Goal: Information Seeking & Learning: Learn about a topic

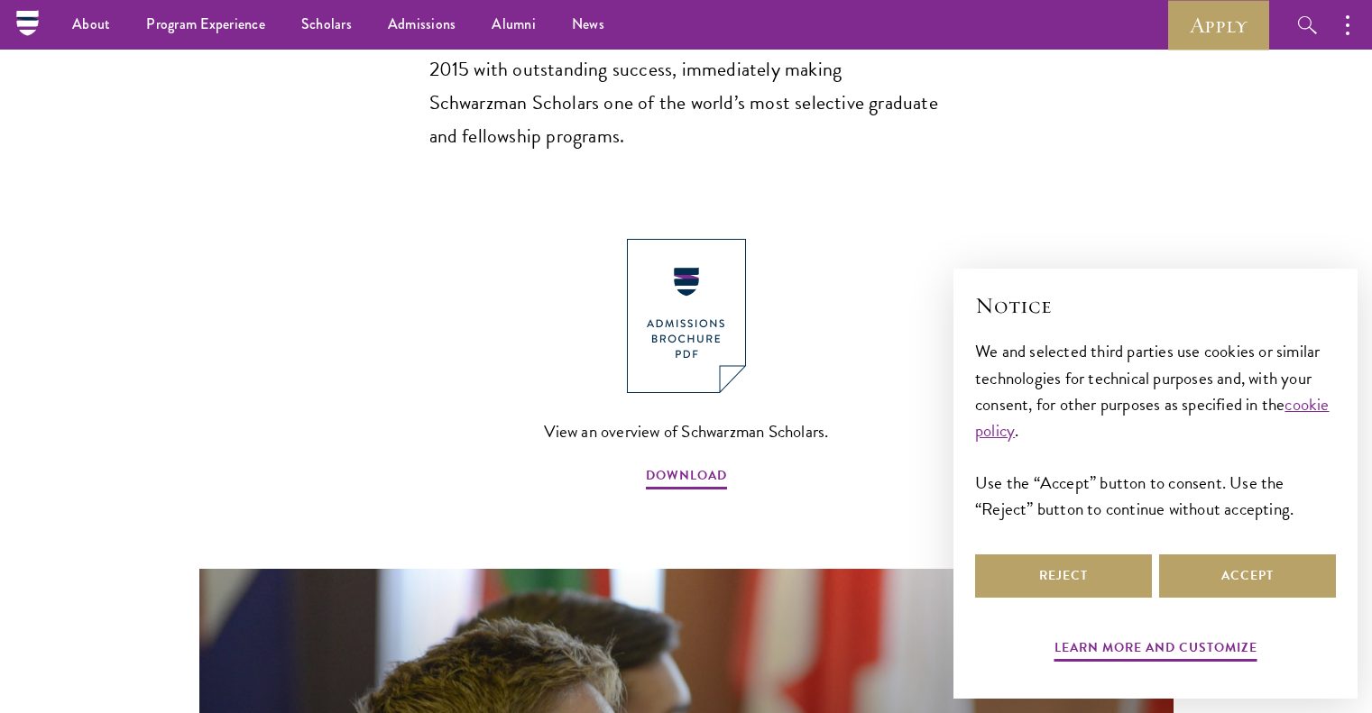
scroll to position [1834, 0]
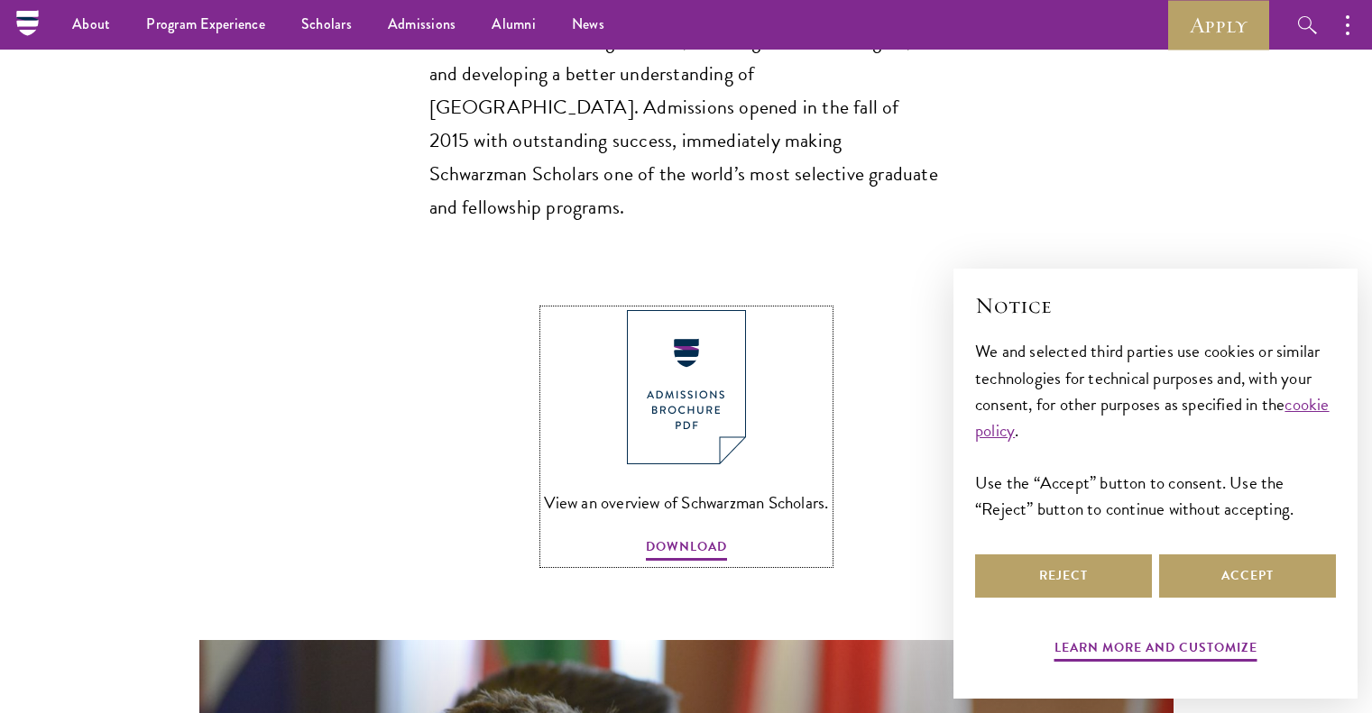
click at [676, 396] on link "View an overview of Schwarzman Scholars. DOWNLOAD" at bounding box center [686, 436] width 285 height 253
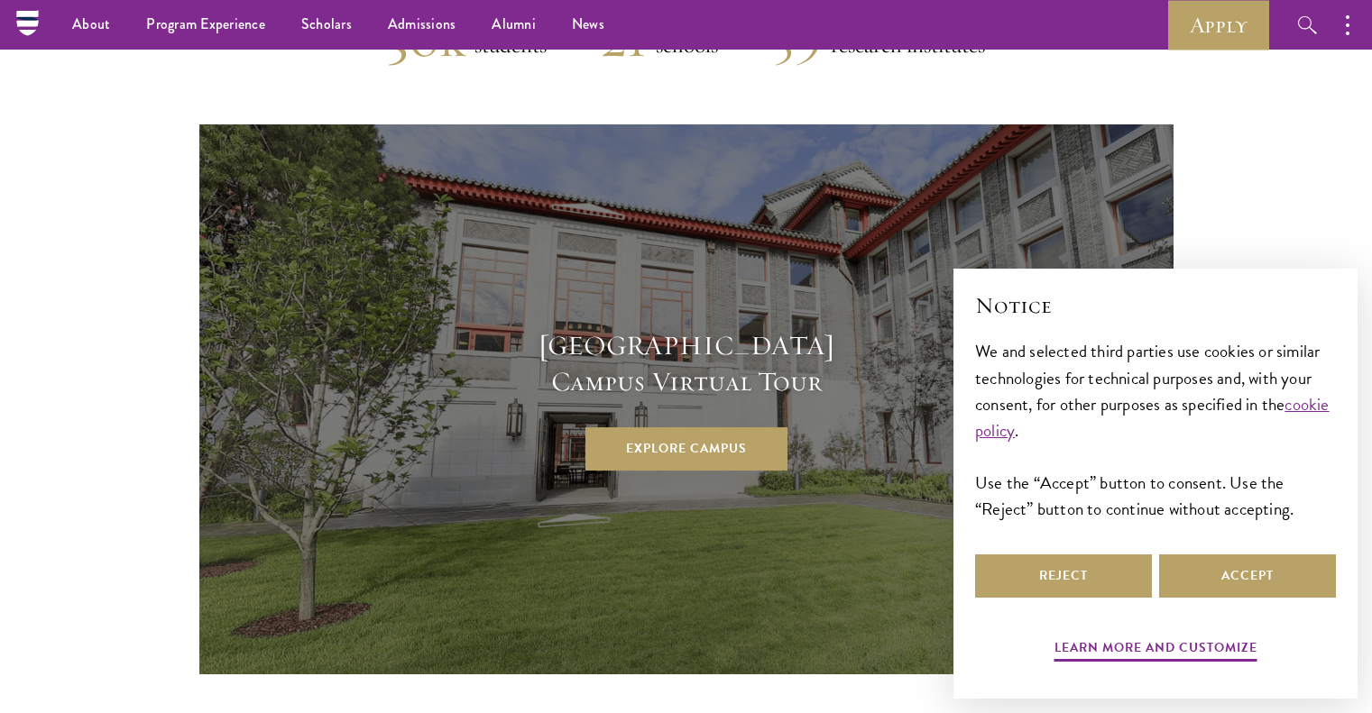
scroll to position [4729, 0]
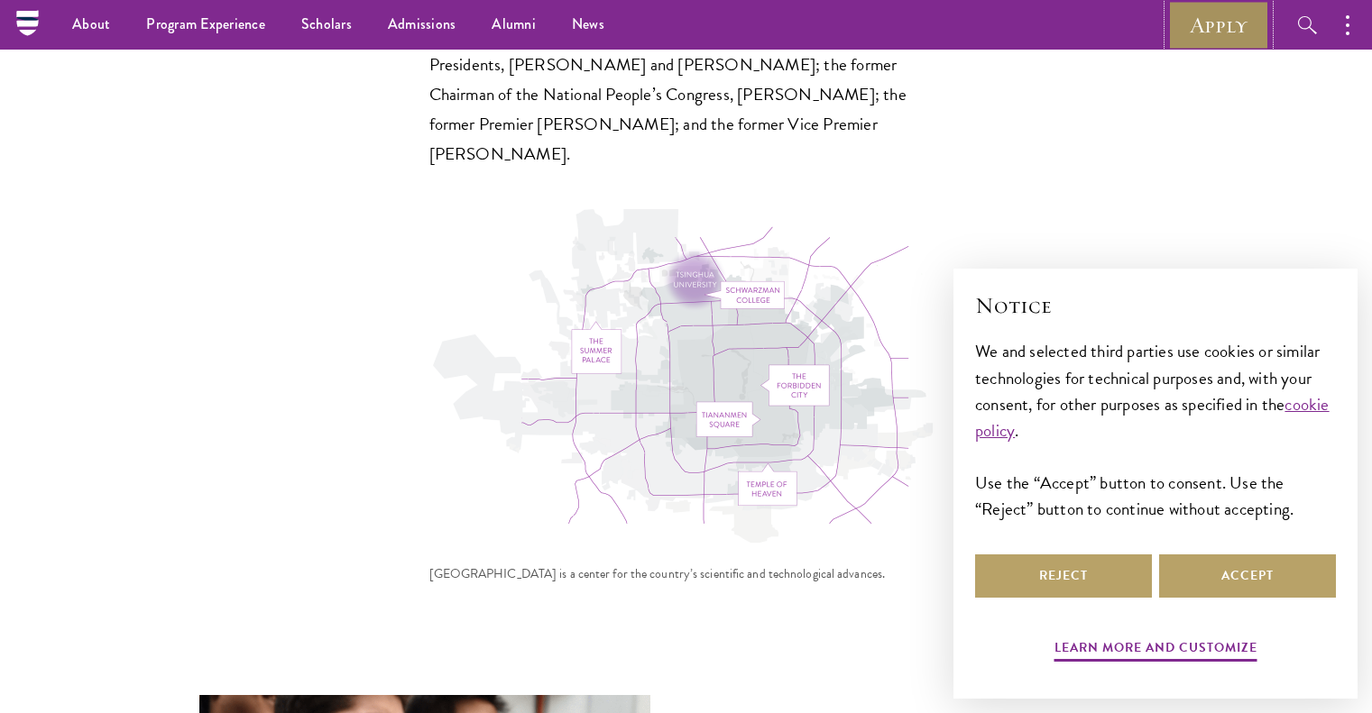
click at [1181, 21] on link "Apply" at bounding box center [1218, 25] width 101 height 50
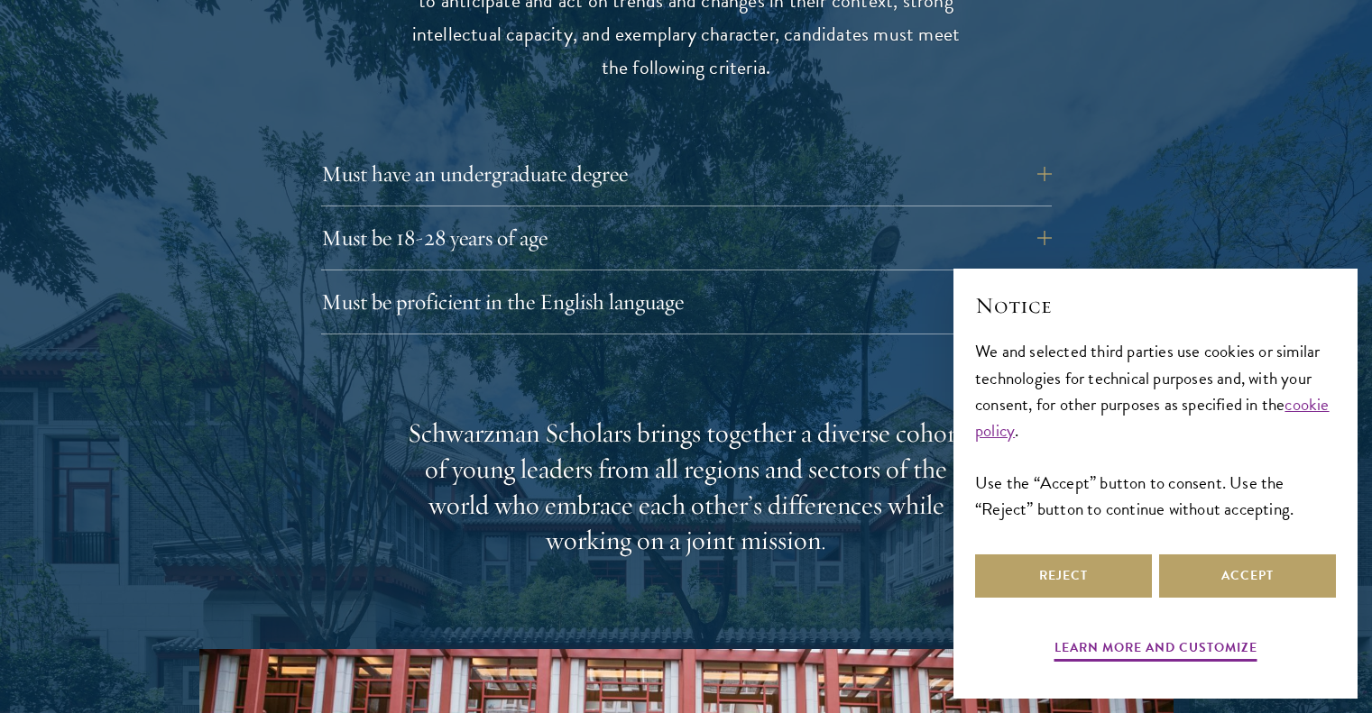
scroll to position [2529, 0]
click at [834, 152] on button "Must have an undergraduate degree" at bounding box center [700, 173] width 731 height 43
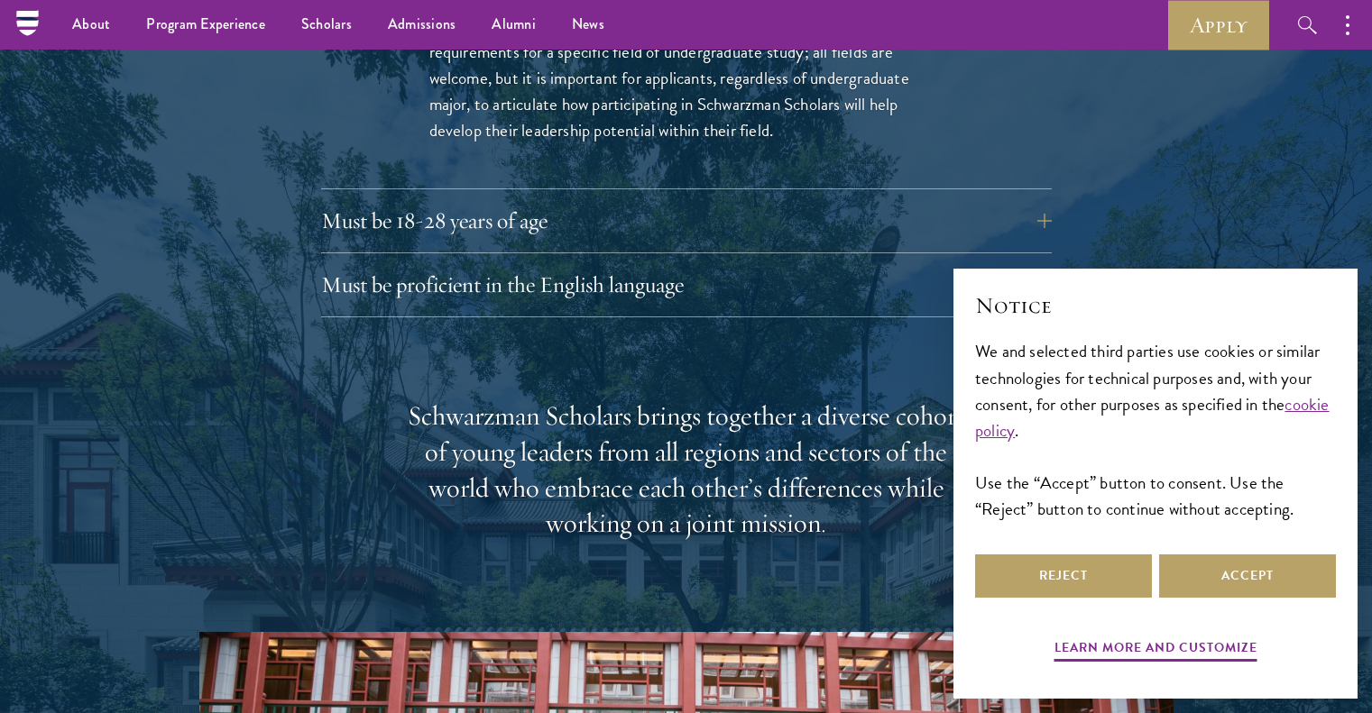
scroll to position [2797, 0]
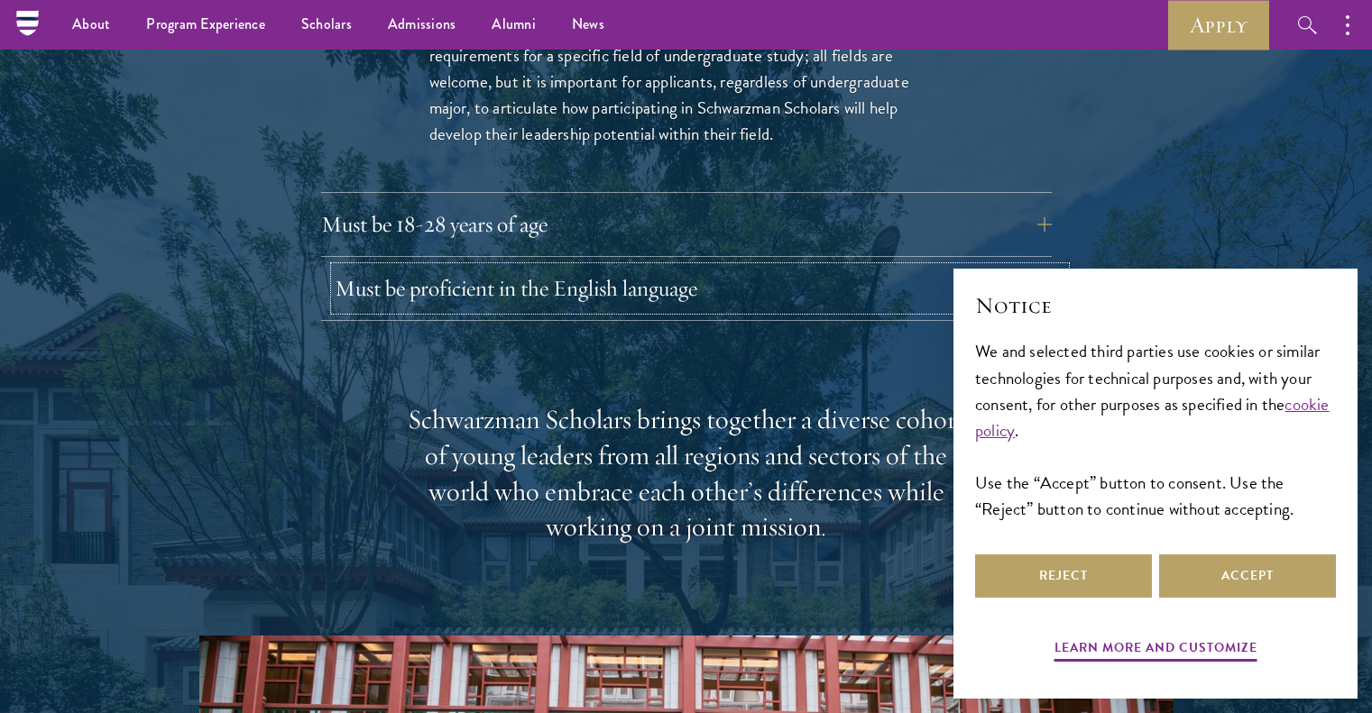
click at [725, 267] on button "Must be proficient in the English language" at bounding box center [700, 288] width 731 height 43
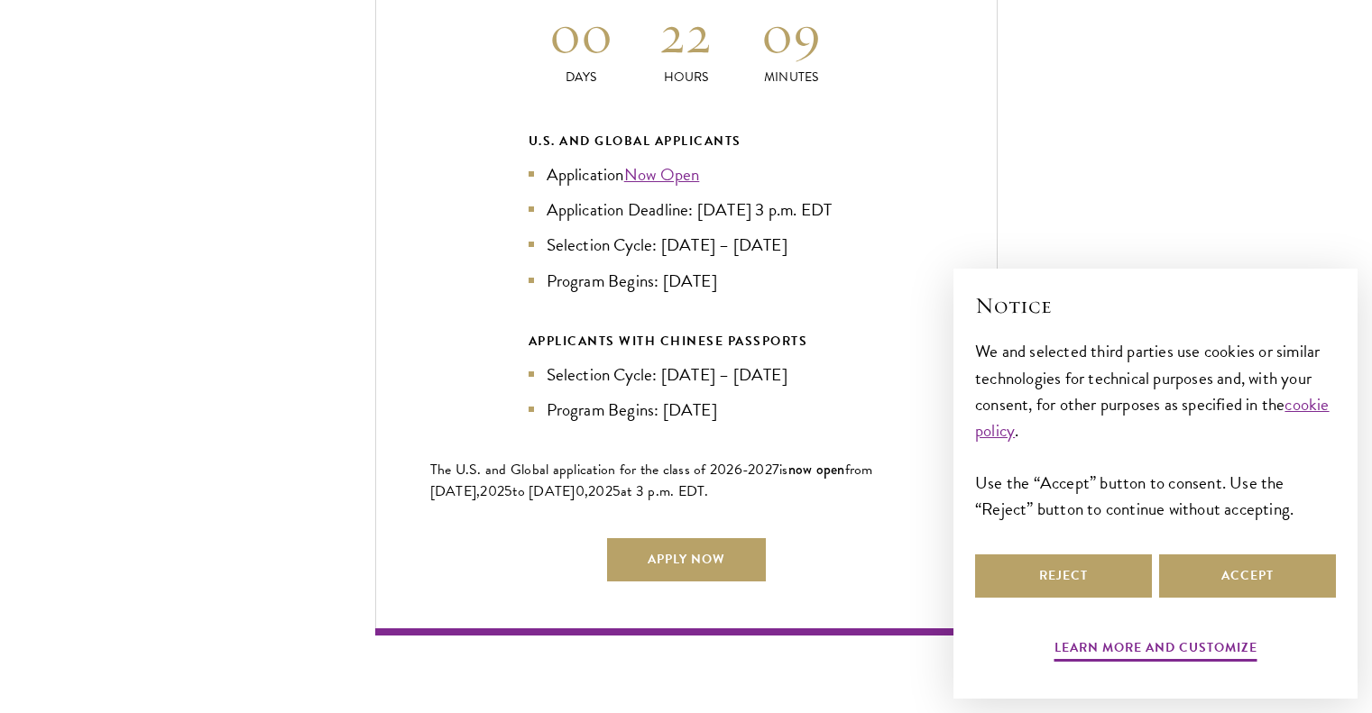
scroll to position [4536, 0]
